Goal: Register for event/course

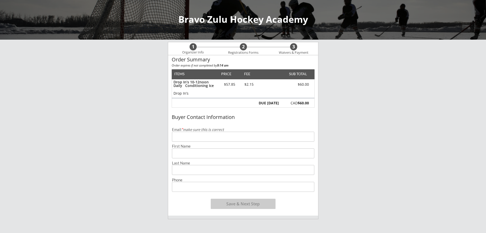
click at [205, 132] on input "email" at bounding box center [243, 136] width 142 height 10
click at [204, 139] on input "email" at bounding box center [243, 136] width 142 height 10
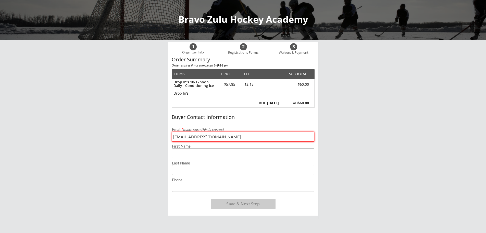
type input "[EMAIL_ADDRESS][DOMAIN_NAME]"
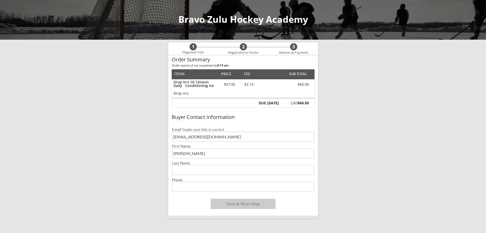
type input "[PERSON_NAME]"
type input "[PHONE_NUMBER]"
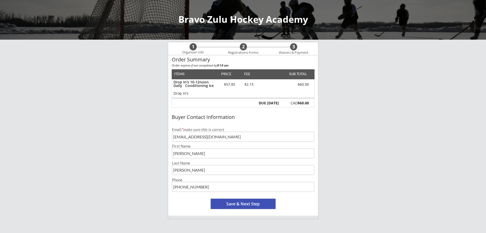
click at [234, 204] on button "Save & Next Step" at bounding box center [243, 203] width 65 height 10
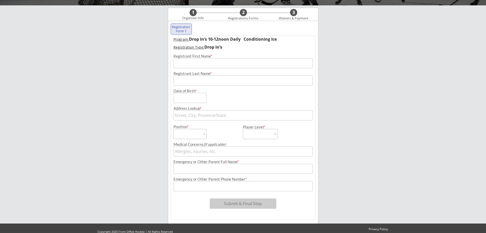
scroll to position [37, 0]
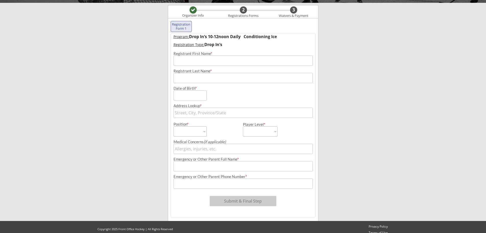
click at [218, 56] on input "input" at bounding box center [243, 60] width 139 height 10
type input "[PERSON_NAME]"
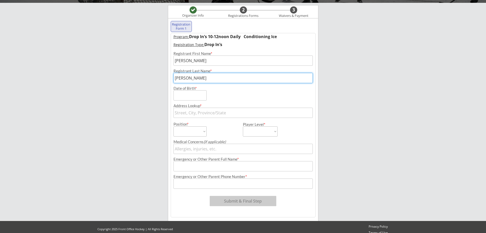
type input "[PERSON_NAME]"
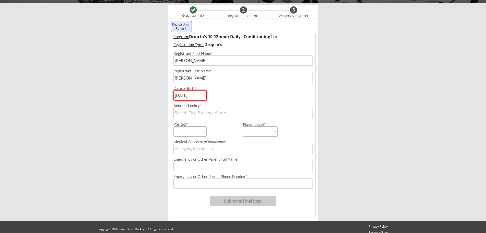
type input "[DATE]"
click at [204, 111] on input "text" at bounding box center [243, 112] width 139 height 10
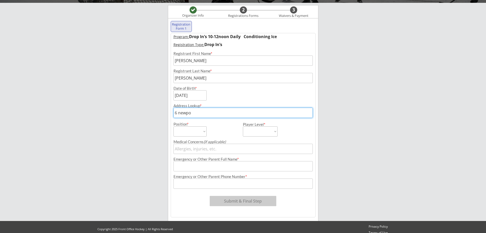
type input "6 newpor"
type input "[STREET_ADDRESS]"
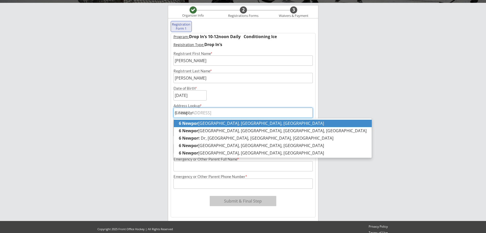
click at [187, 121] on strong "6 Newpor" at bounding box center [188, 123] width 19 height 6
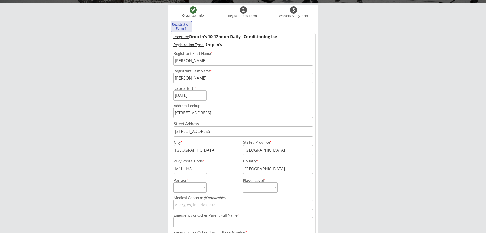
click at [211, 113] on input "[STREET_ADDRESS]" at bounding box center [243, 112] width 139 height 10
drag, startPoint x: 276, startPoint y: 113, endPoint x: 196, endPoint y: 111, distance: 80.2
click at [196, 111] on input "[STREET_ADDRESS]" at bounding box center [243, 112] width 139 height 10
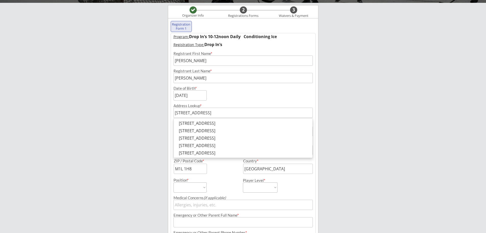
click at [219, 113] on input "[STREET_ADDRESS]" at bounding box center [243, 112] width 139 height 10
type input "[STREET_ADDRESS]"
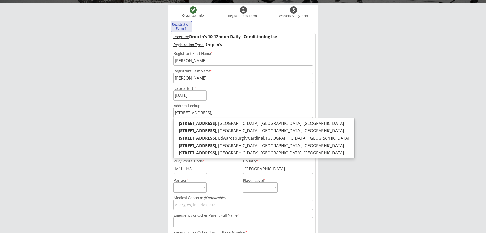
type input "[STREET_ADDRESS],"
type input "[STREET_ADDRESS], p"
type input "[STREET_ADDRESS]"
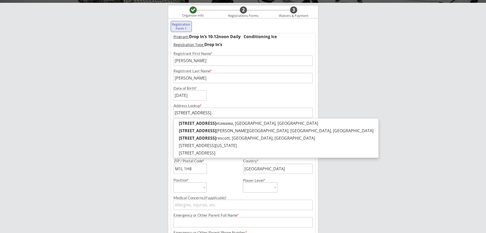
type input "[STREET_ADDRESS]"
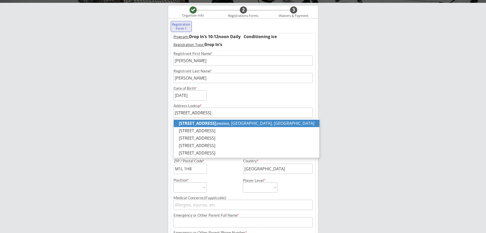
click at [223, 124] on p "[STREET_ADDRESS]" at bounding box center [247, 122] width 146 height 7
type input "[STREET_ADDRESS]"
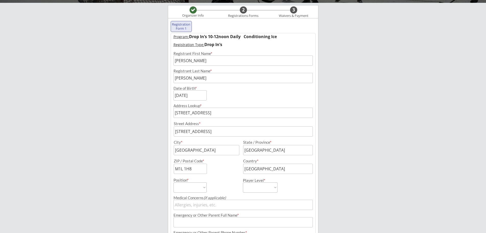
type input "[STREET_ADDRESS]"
type input "Petawawa"
type input "K8H 0E1"
type input "[STREET_ADDRESS]"
click at [196, 188] on select "Forward Defense Goalie" at bounding box center [190, 187] width 33 height 10
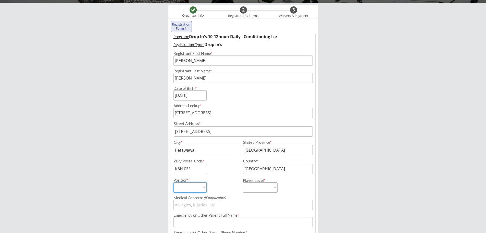
select select ""Forward""
click at [174, 182] on select "Forward Defense Goalie" at bounding box center [190, 187] width 33 height 10
click at [264, 187] on select "House League Rep B Single A Double AA Triple AAA" at bounding box center [260, 187] width 35 height 10
click at [243, 182] on select "House League Rep B Single A Double AA Triple AAA" at bounding box center [260, 187] width 35 height 10
click at [256, 190] on select "House League Rep B Single A Double AA Triple AAA" at bounding box center [260, 187] width 35 height 10
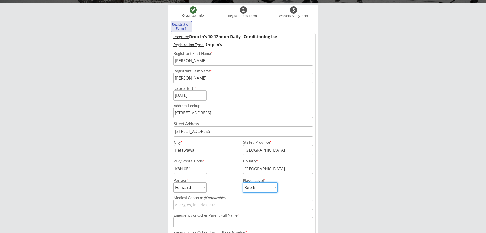
select select ""House League""
click at [243, 182] on select "House League Rep B Single A Double AA Triple AAA" at bounding box center [260, 187] width 35 height 10
click at [236, 203] on input "input" at bounding box center [243, 204] width 139 height 10
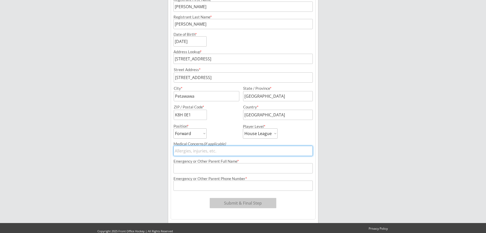
scroll to position [98, 0]
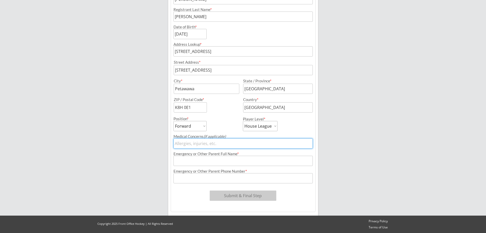
click at [234, 159] on input "input" at bounding box center [243, 160] width 139 height 10
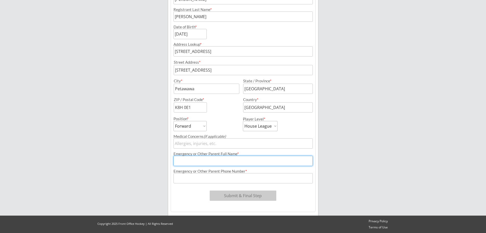
type input "[PERSON_NAME] [PERSON_NAME]"
type input "[PHONE_NUMBER]"
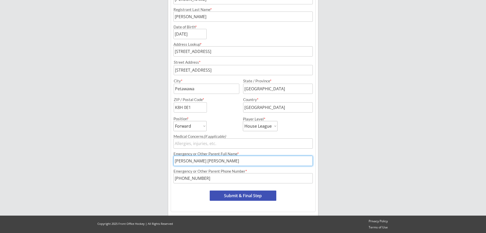
click at [259, 192] on button "Submit & Final Step" at bounding box center [243, 195] width 67 height 10
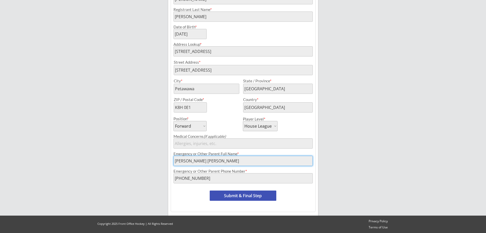
click at [249, 193] on button "Submit & Final Step" at bounding box center [243, 195] width 67 height 10
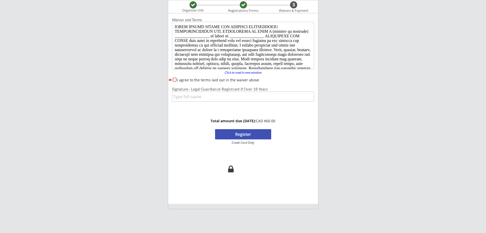
scroll to position [0, 0]
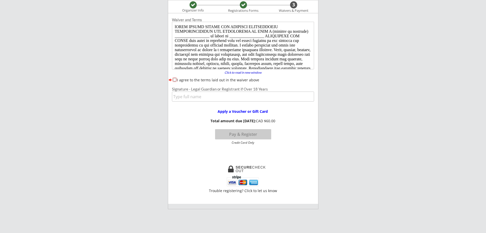
click at [173, 80] on input "I agree to the terms laid out in the waiver above" at bounding box center [174, 79] width 3 height 3
checkbox input "true"
click at [181, 95] on input "input" at bounding box center [243, 96] width 142 height 10
type input "[PERSON_NAME]"
click at [240, 132] on button "Pay & Register" at bounding box center [243, 134] width 56 height 10
